Goal: Find specific page/section: Find specific page/section

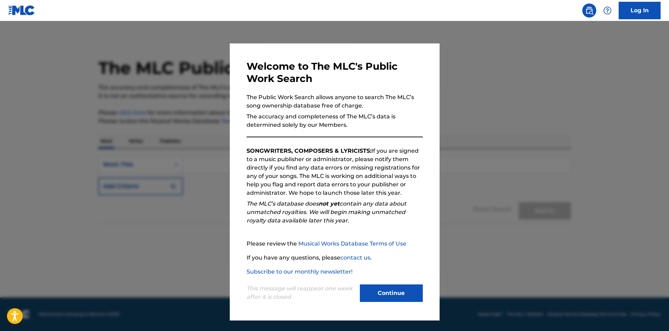
click at [397, 294] on button "Continue" at bounding box center [391, 292] width 63 height 17
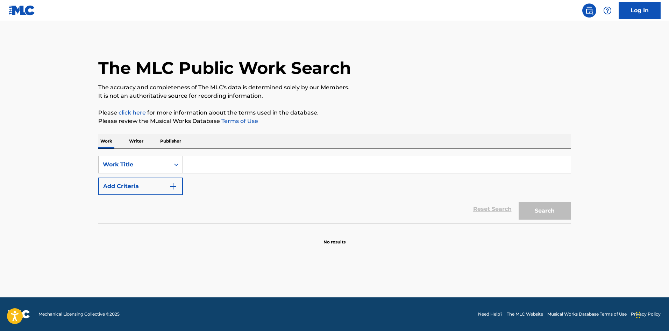
click at [18, 8] on img at bounding box center [21, 10] width 27 height 10
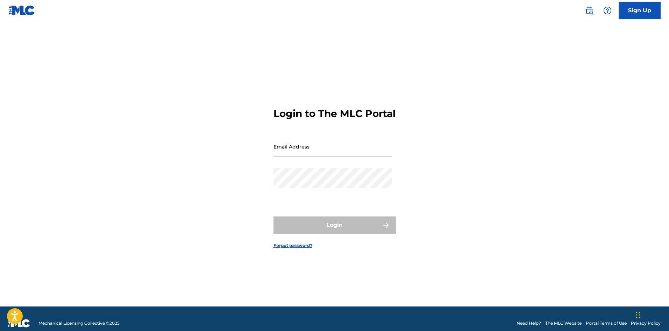
click at [17, 11] on img at bounding box center [21, 10] width 27 height 10
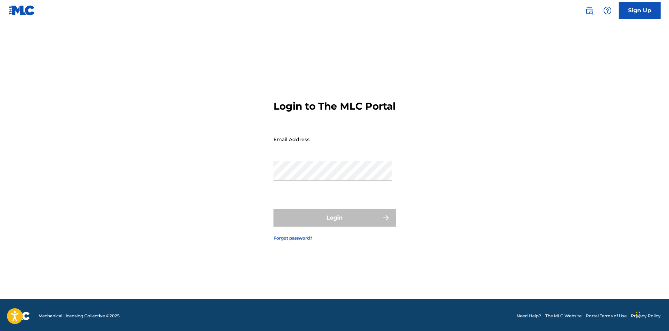
scroll to position [9, 0]
